Goal: Transaction & Acquisition: Purchase product/service

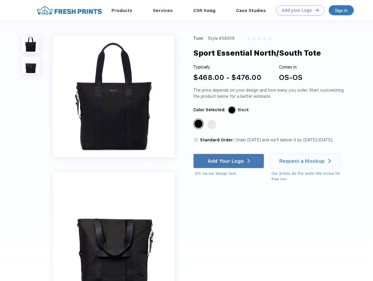
click at [298, 10] on link "Add your Logo Design Tool" at bounding box center [300, 10] width 48 height 10
click at [0, 0] on div "Design Tool" at bounding box center [0, 0] width 0 height 0
click at [314, 10] on link "Add your Logo Design Tool" at bounding box center [300, 10] width 48 height 10
click at [31, 44] on img at bounding box center [30, 43] width 17 height 17
click at [31, 66] on img at bounding box center [30, 65] width 17 height 17
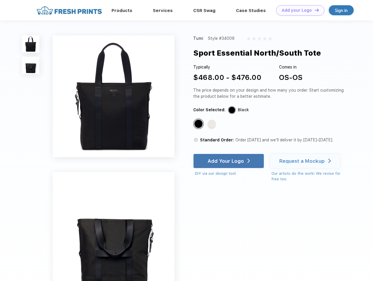
click at [199, 124] on div "Standard Color" at bounding box center [198, 124] width 8 height 8
click at [212, 124] on div "Standard Color" at bounding box center [211, 124] width 8 height 8
click at [229, 161] on div "Add Your Logo" at bounding box center [225, 161] width 36 height 6
click at [306, 161] on div "Request a Mockup" at bounding box center [301, 161] width 45 height 6
